Goal: Navigation & Orientation: Go to known website

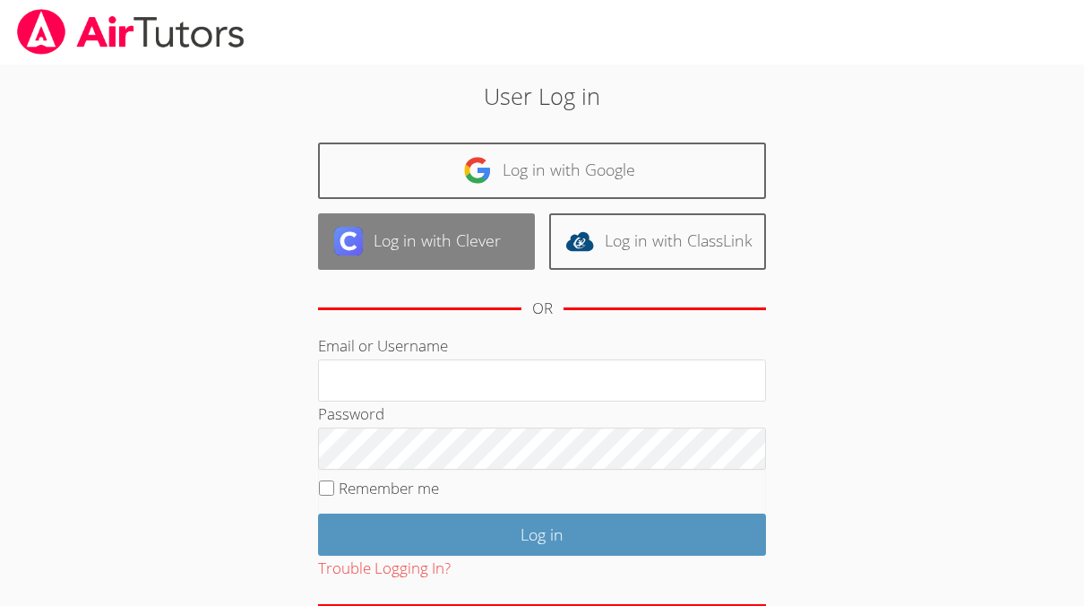
click at [427, 249] on link "Log in with Clever" at bounding box center [426, 241] width 217 height 56
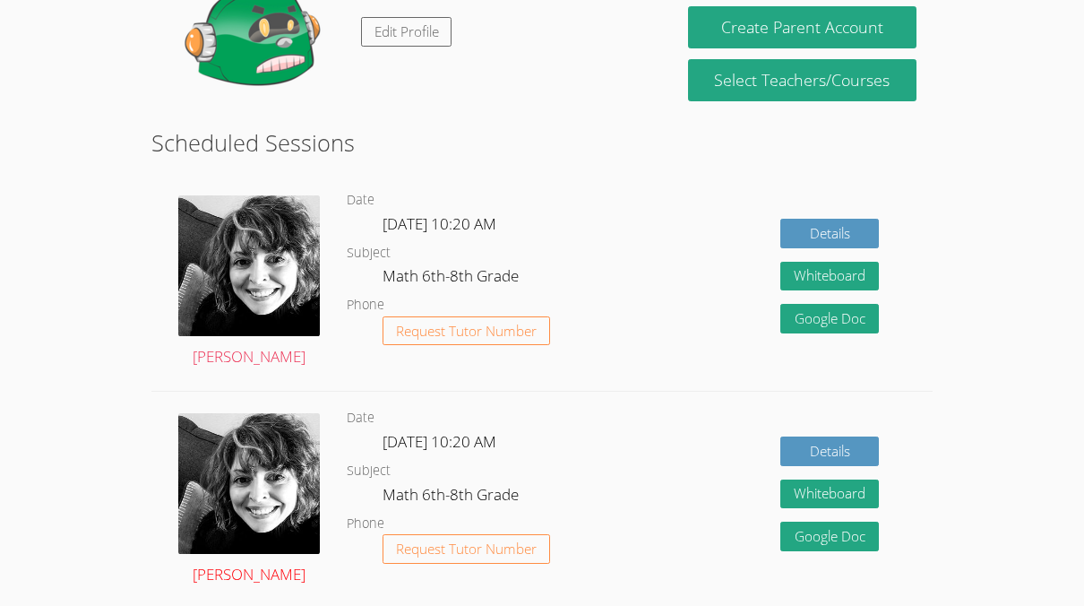
scroll to position [345, 0]
